Goal: Transaction & Acquisition: Purchase product/service

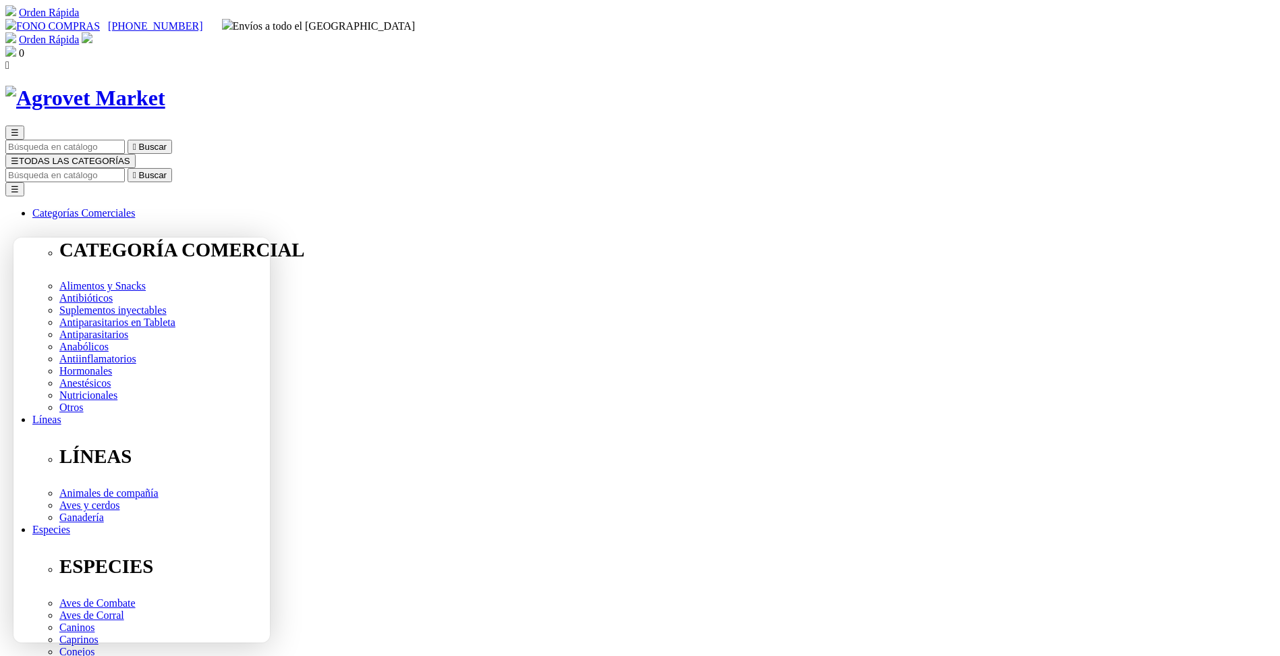
click at [16, 46] on img at bounding box center [10, 51] width 11 height 11
click at [92, 32] on img at bounding box center [87, 37] width 11 height 11
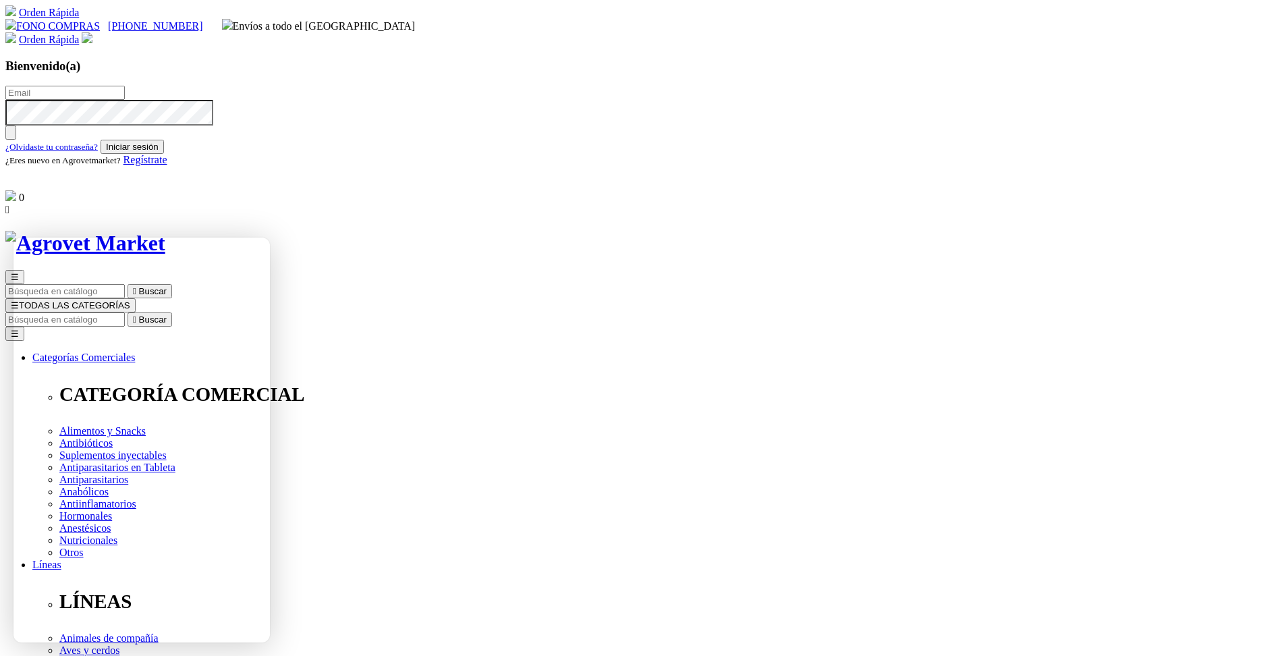
drag, startPoint x: 1083, startPoint y: 277, endPoint x: 1002, endPoint y: 251, distance: 85.1
click at [92, 32] on img at bounding box center [87, 37] width 11 height 11
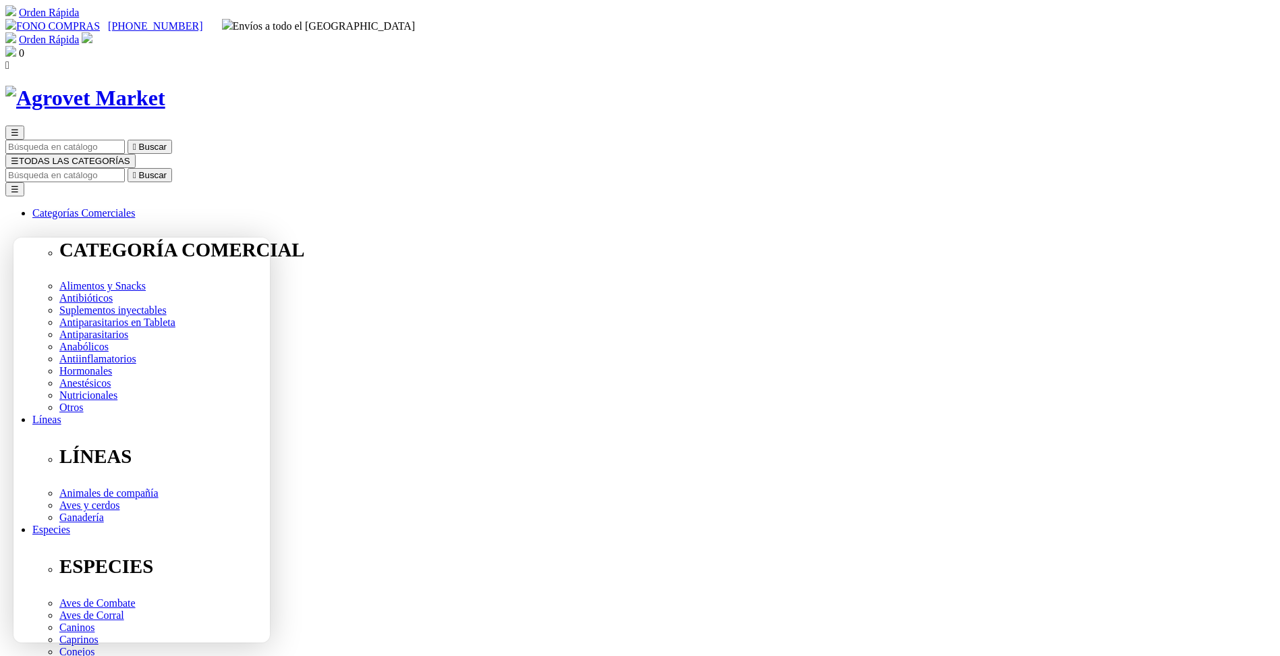
click at [19, 156] on span "☰" at bounding box center [15, 161] width 8 height 10
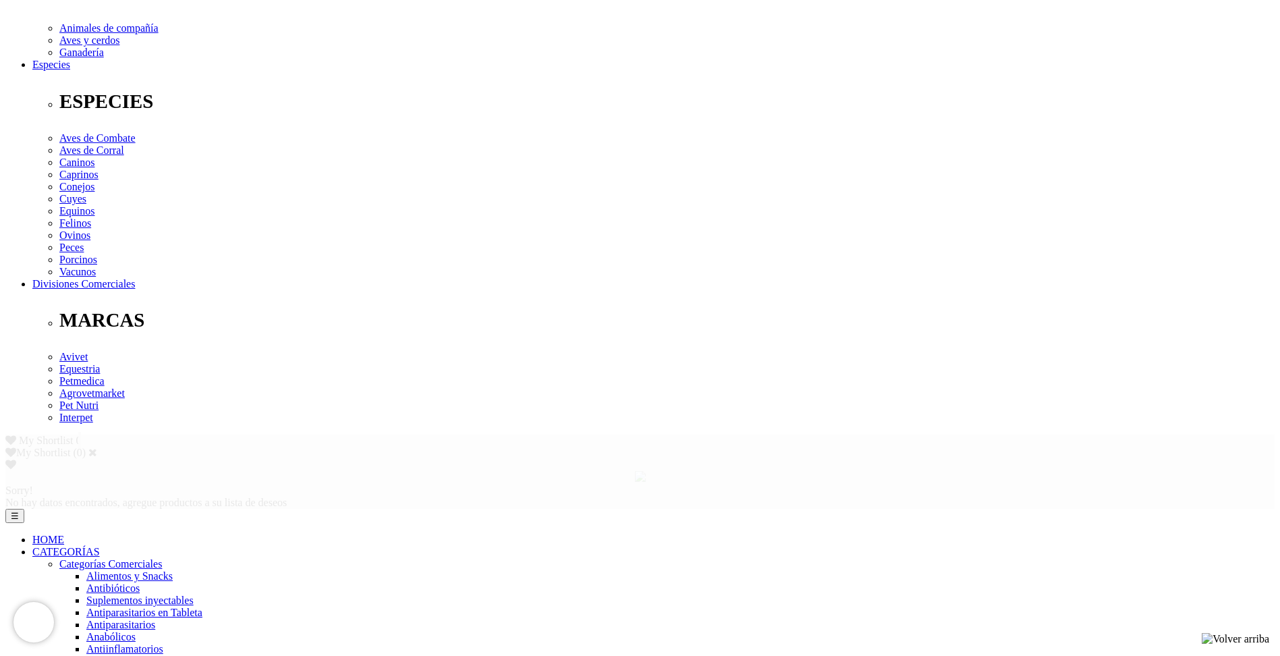
scroll to position [230, 0]
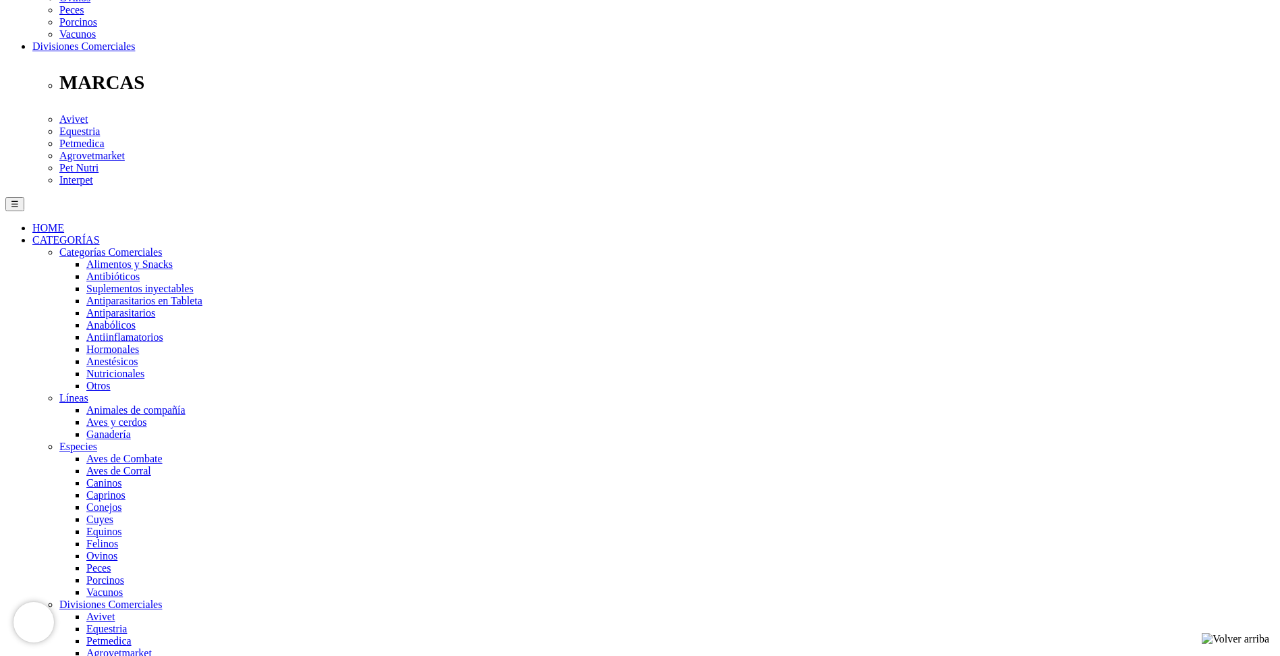
click at [1264, 638] on img at bounding box center [1234, 639] width 67 height 12
drag, startPoint x: 915, startPoint y: 594, endPoint x: 888, endPoint y: 604, distance: 28.2
drag, startPoint x: 888, startPoint y: 604, endPoint x: 836, endPoint y: 646, distance: 67.6
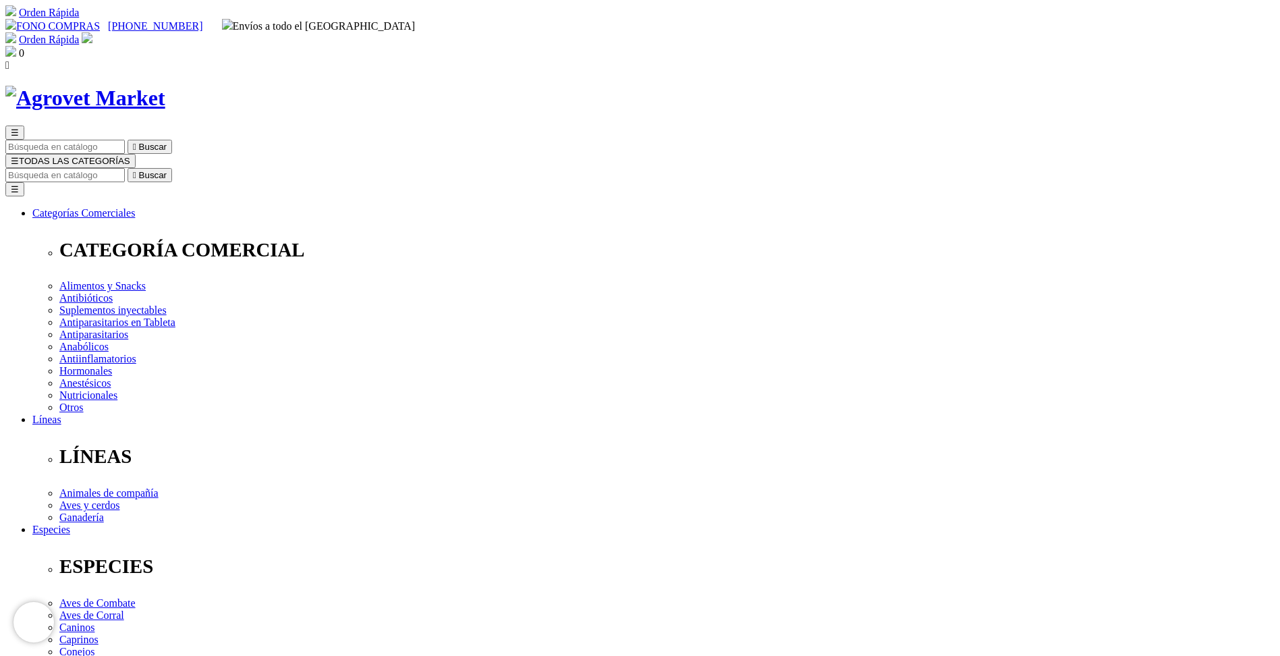
click at [19, 156] on span "☰" at bounding box center [15, 161] width 8 height 10
click at [165, 86] on img at bounding box center [85, 98] width 160 height 25
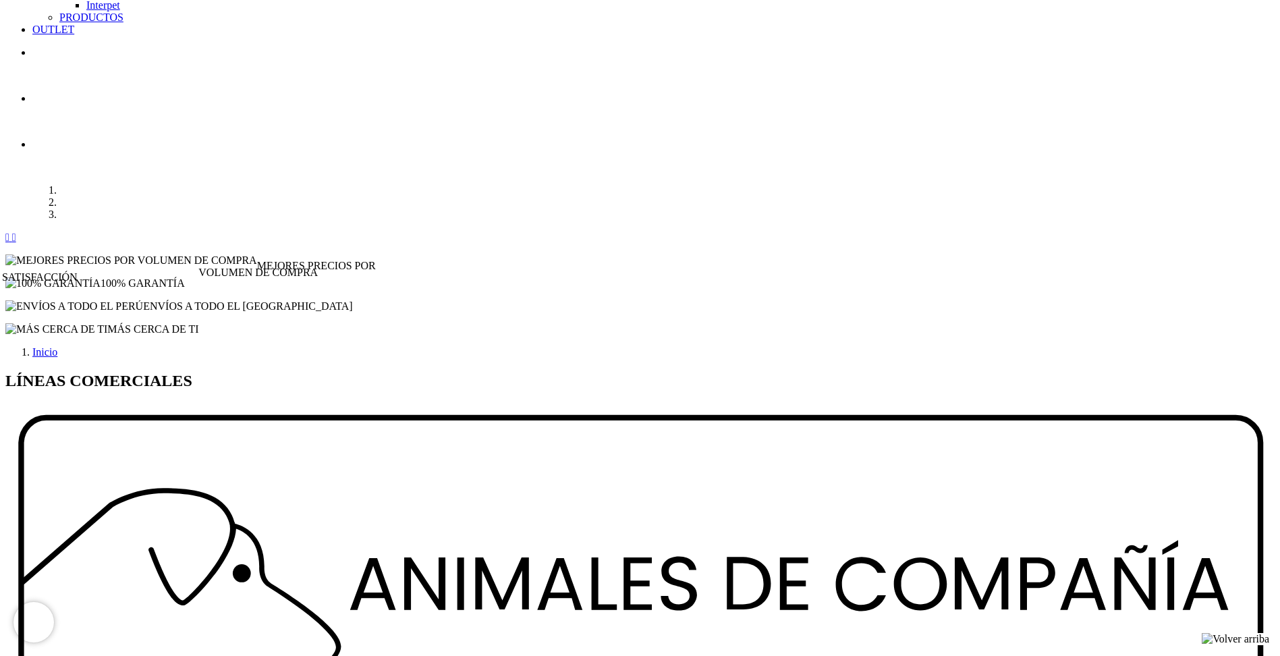
scroll to position [1484, 0]
